Goal: Find specific page/section

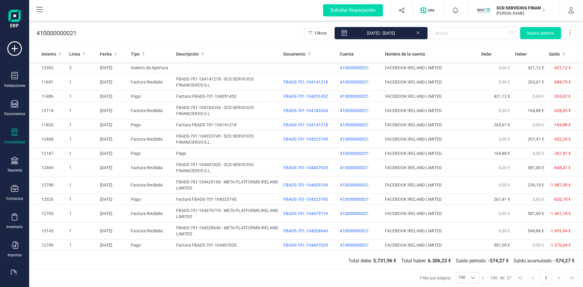
scroll to position [186, 0]
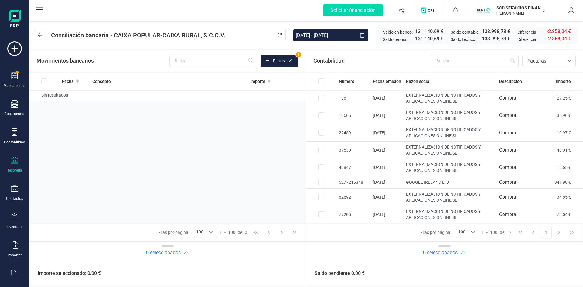
scroll to position [16, 0]
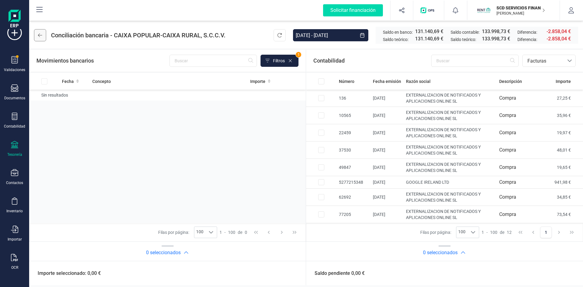
click at [41, 36] on icon at bounding box center [40, 35] width 4 height 5
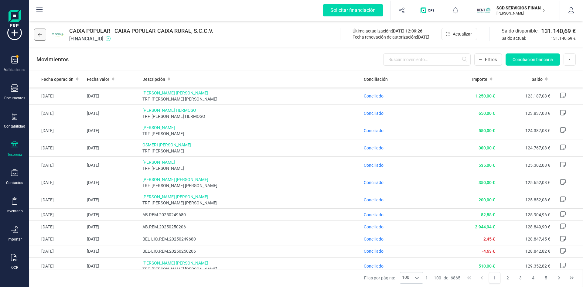
click at [35, 35] on button at bounding box center [40, 35] width 12 height 12
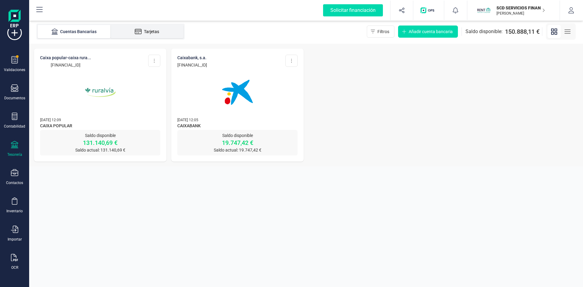
click at [147, 30] on div "Tarjetas" at bounding box center [147, 32] width 49 height 6
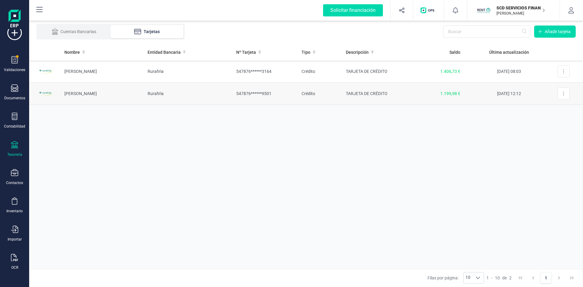
click at [82, 92] on td "Carmen Puig" at bounding box center [100, 94] width 83 height 22
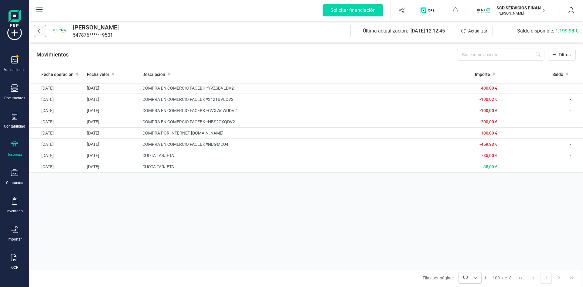
click at [40, 29] on icon at bounding box center [40, 31] width 4 height 5
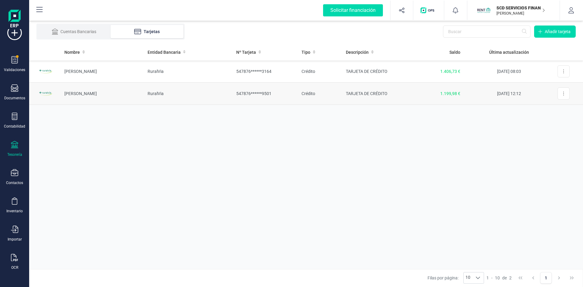
click at [85, 92] on td "Carmen Puig" at bounding box center [100, 94] width 83 height 22
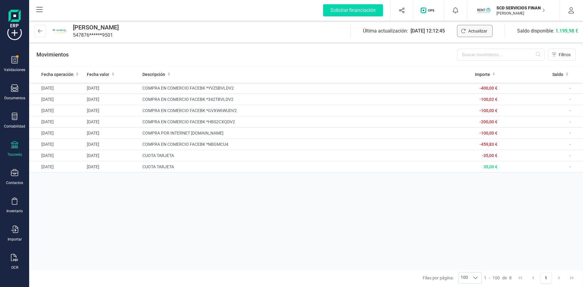
click at [478, 31] on span "Actualizar" at bounding box center [477, 31] width 19 height 6
